Goal: Information Seeking & Learning: Learn about a topic

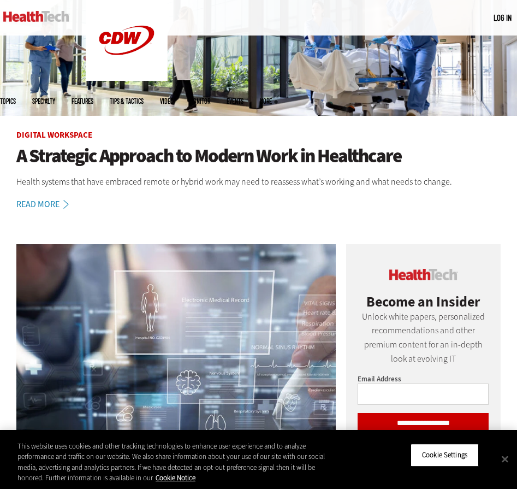
scroll to position [164, 0]
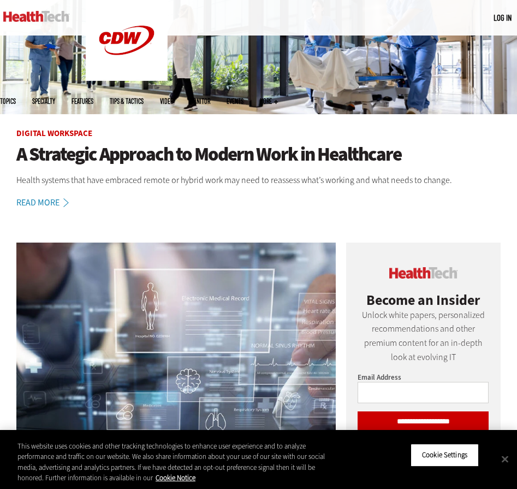
click at [117, 154] on h1 "A Strategic Approach to Modern Work in Healthcare" at bounding box center [258, 154] width 485 height 21
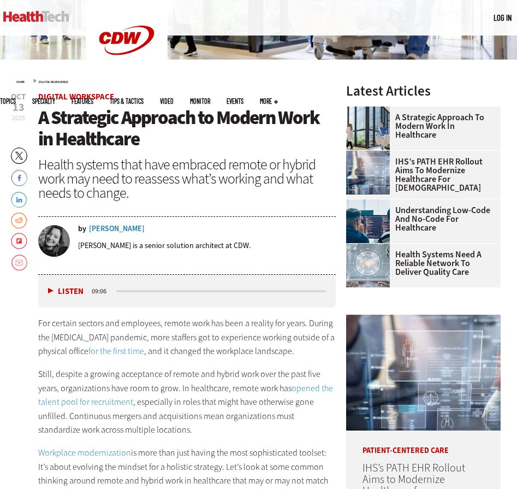
scroll to position [219, 0]
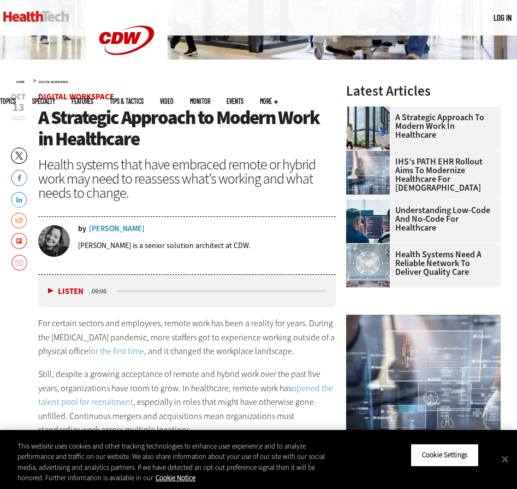
click at [104, 150] on span "A Strategic Approach to Modern Work in Healthcare" at bounding box center [178, 128] width 281 height 46
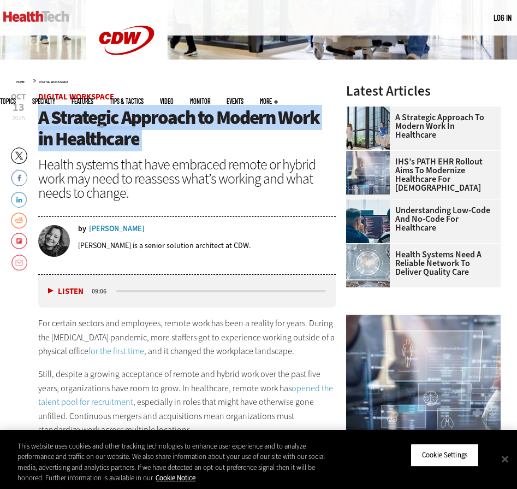
click at [104, 150] on span "A Strategic Approach to Modern Work in Healthcare" at bounding box center [178, 128] width 281 height 46
copy header "A Strategic Approach to Modern Work in Healthcare"
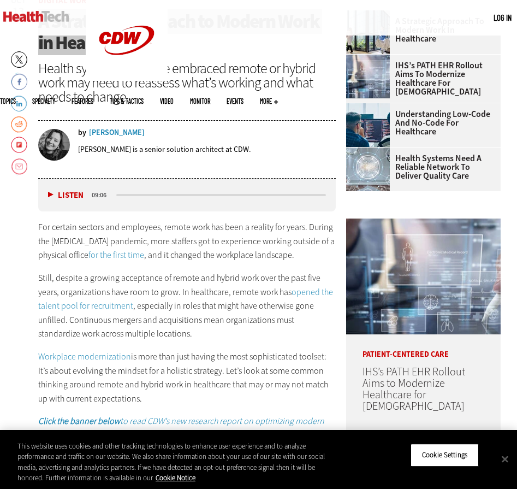
scroll to position [382, 0]
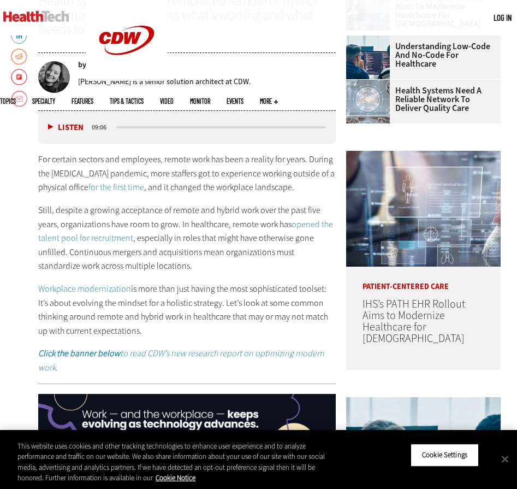
click at [57, 195] on p "For certain sectors and employees, remote work has been a reality for years. Du…" at bounding box center [187, 173] width 298 height 42
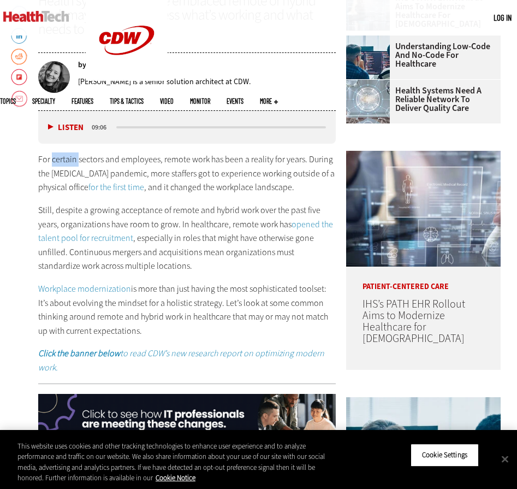
click at [57, 195] on p "For certain sectors and employees, remote work has been a reality for years. Du…" at bounding box center [187, 173] width 298 height 42
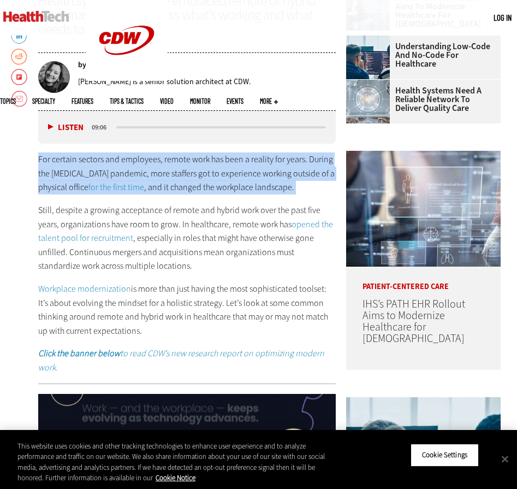
click at [57, 195] on p "For certain sectors and employees, remote work has been a reality for years. Du…" at bounding box center [187, 173] width 298 height 42
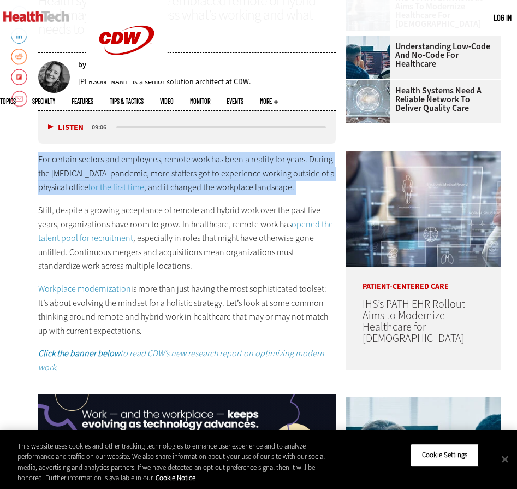
copy div "For certain sectors and employees, remote work has been a reality for years. Du…"
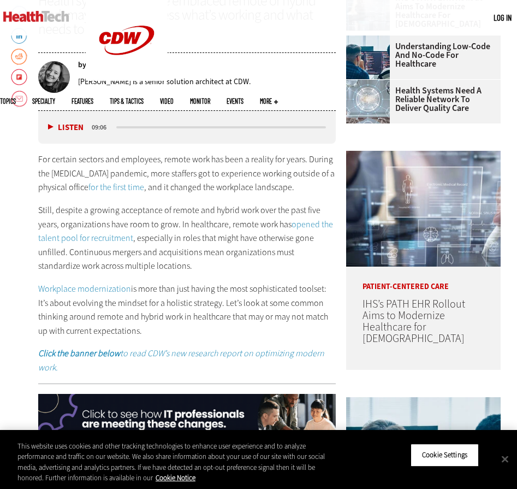
click at [158, 272] on p "Still, despite a growing acceptance of remote and hybrid work over the past fiv…" at bounding box center [187, 238] width 298 height 70
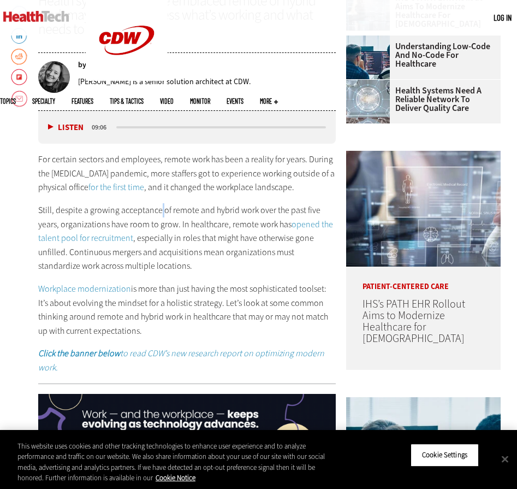
click at [158, 272] on p "Still, despite a growing acceptance of remote and hybrid work over the past fiv…" at bounding box center [187, 238] width 298 height 70
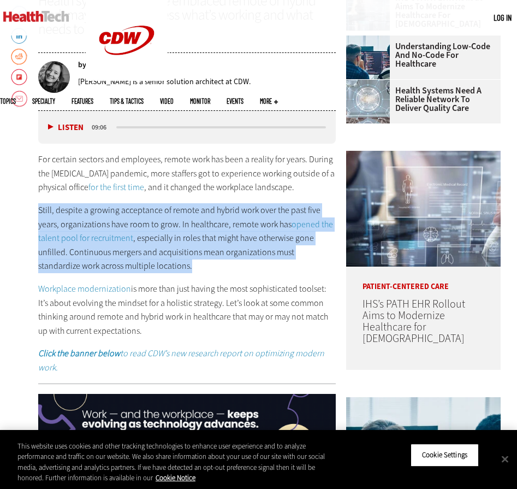
click at [158, 272] on p "Still, despite a growing acceptance of remote and hybrid work over the past fiv…" at bounding box center [187, 238] width 298 height 70
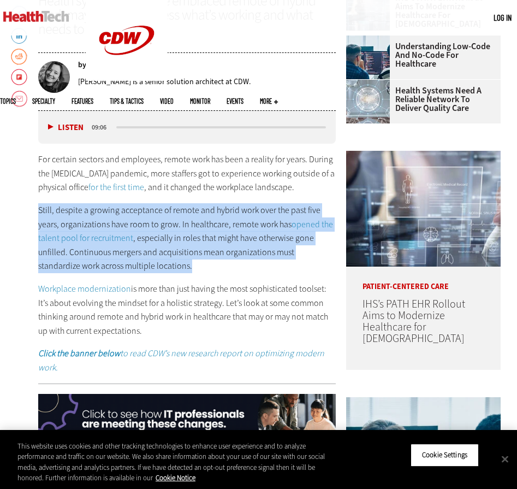
copy div "Still, despite a growing acceptance of remote and hybrid work over the past fiv…"
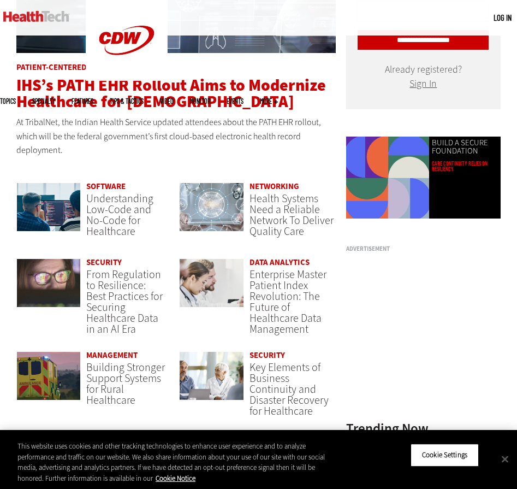
scroll to position [546, 0]
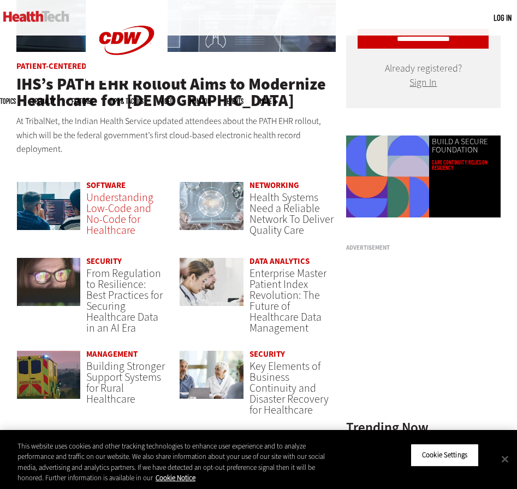
click at [121, 238] on span "Understanding Low-Code and No-Code for Healthcare" at bounding box center [119, 214] width 67 height 48
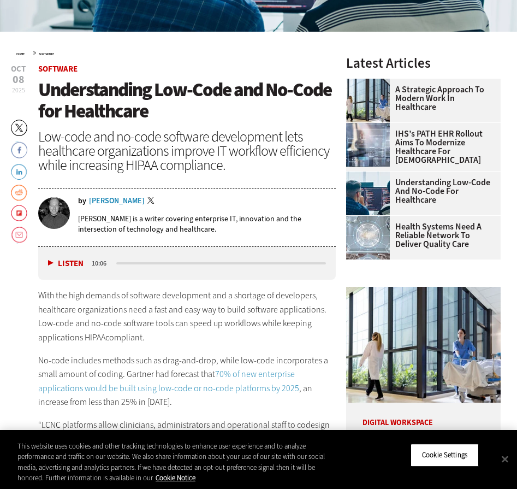
scroll to position [273, 0]
